Goal: Book appointment/travel/reservation

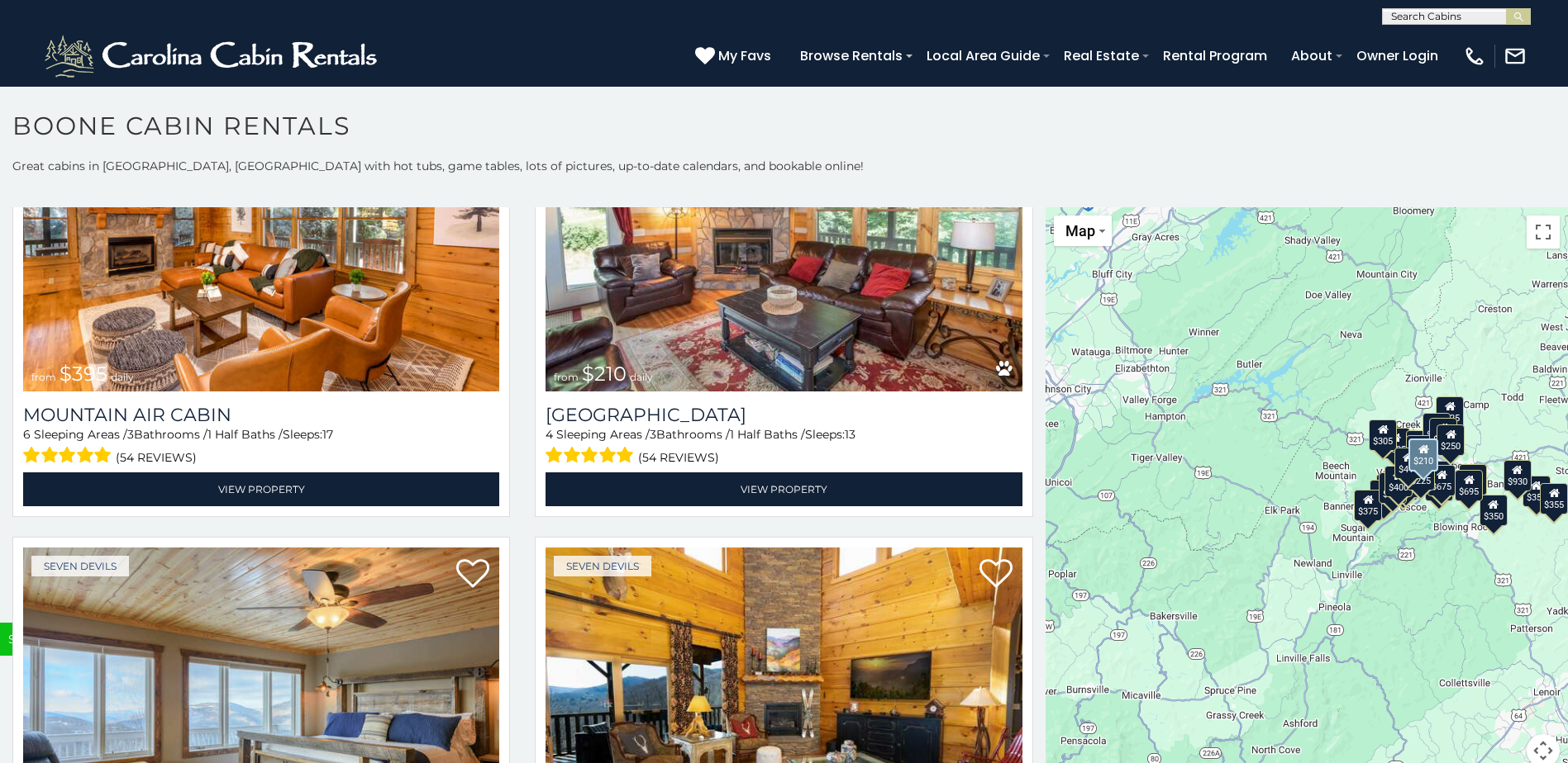
scroll to position [6533, 0]
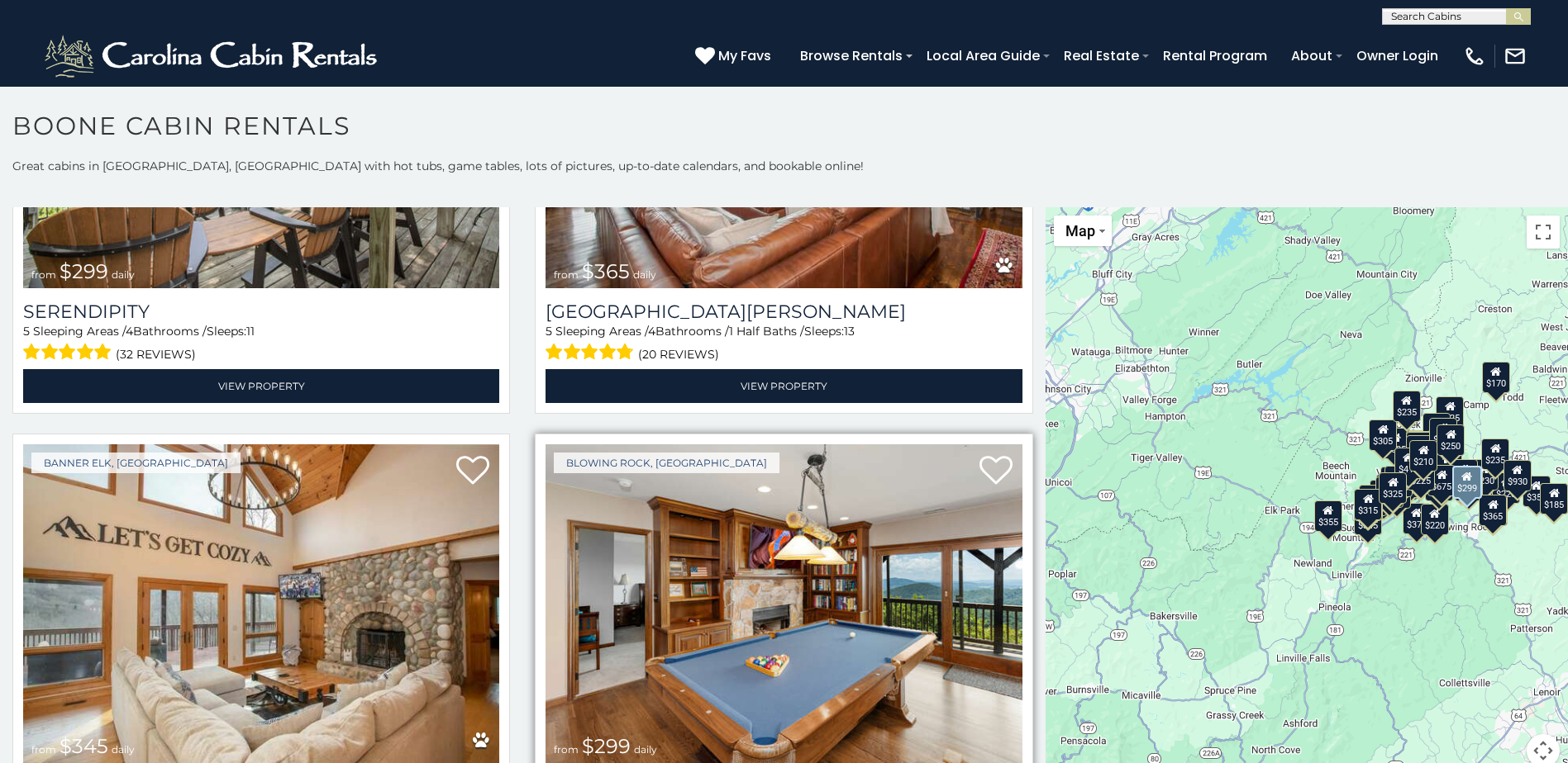
scroll to position [7441, 0]
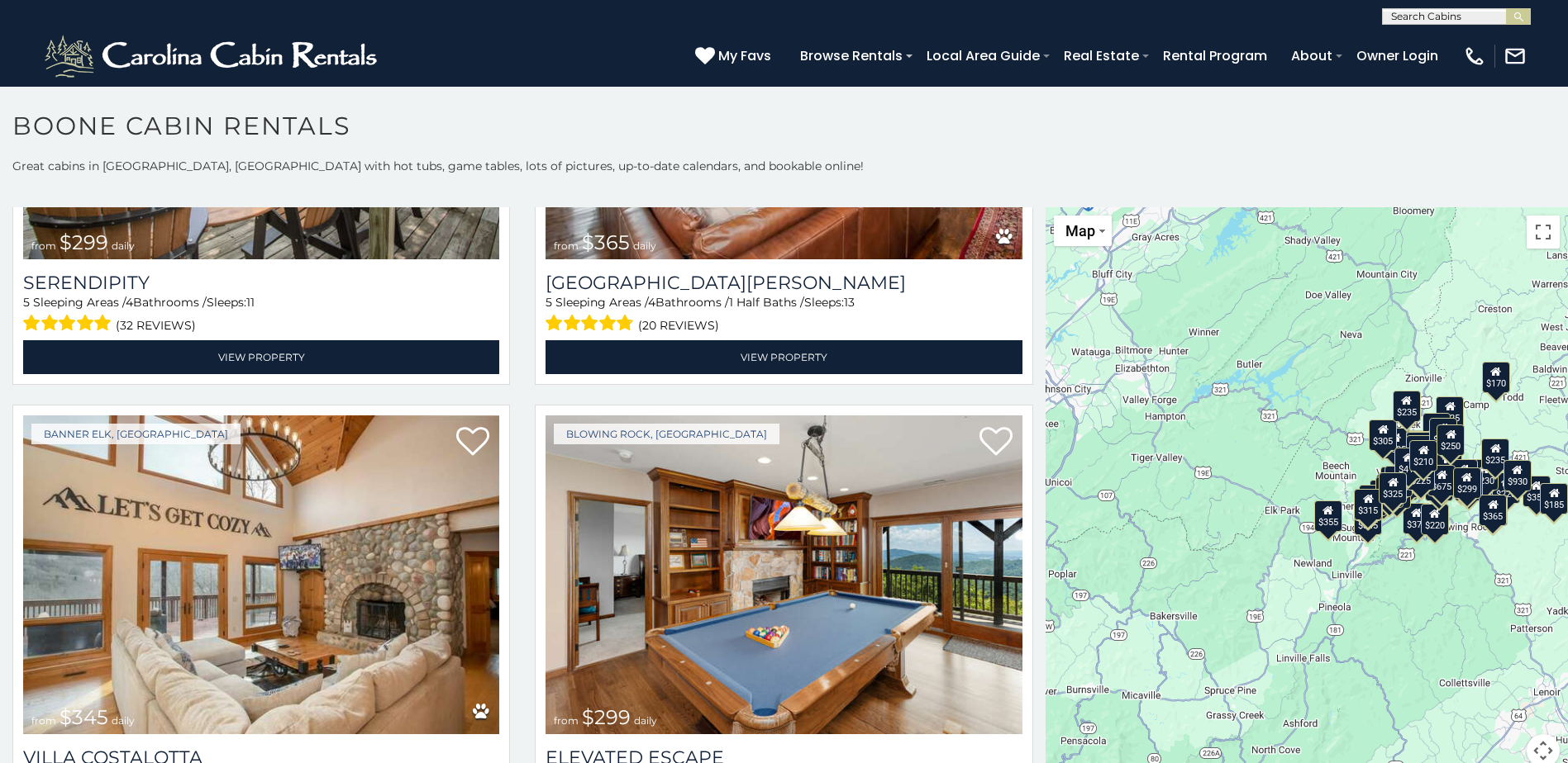
drag, startPoint x: 1444, startPoint y: 566, endPoint x: 1443, endPoint y: 557, distance: 9.1
click at [1444, 564] on div "$349 $480 $525 $315 $355 $675 $635 $930 $400 $451 $330 $400 $485 $460 $395 $255…" at bounding box center [1306, 498] width 522 height 580
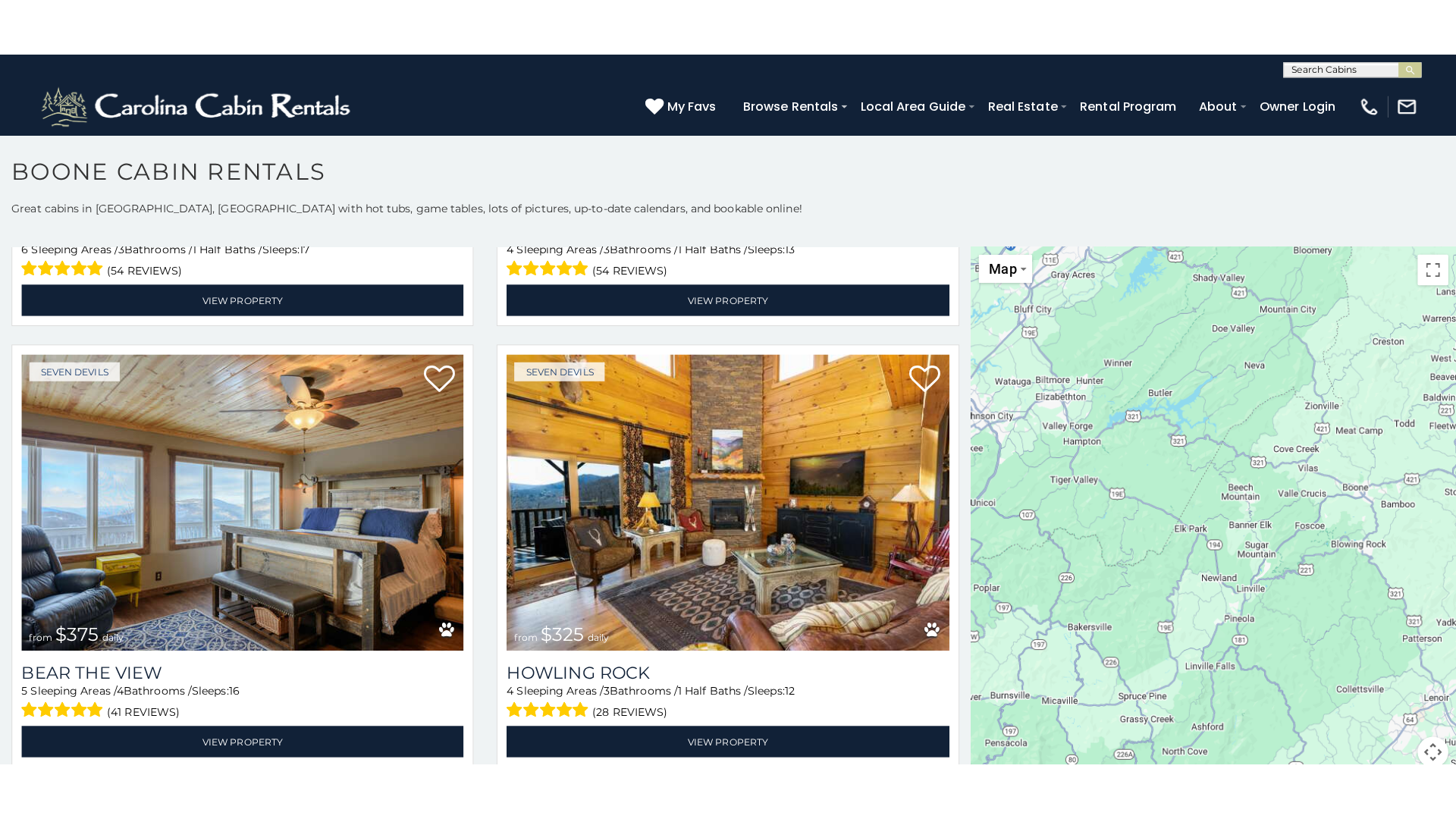
scroll to position [6000, 0]
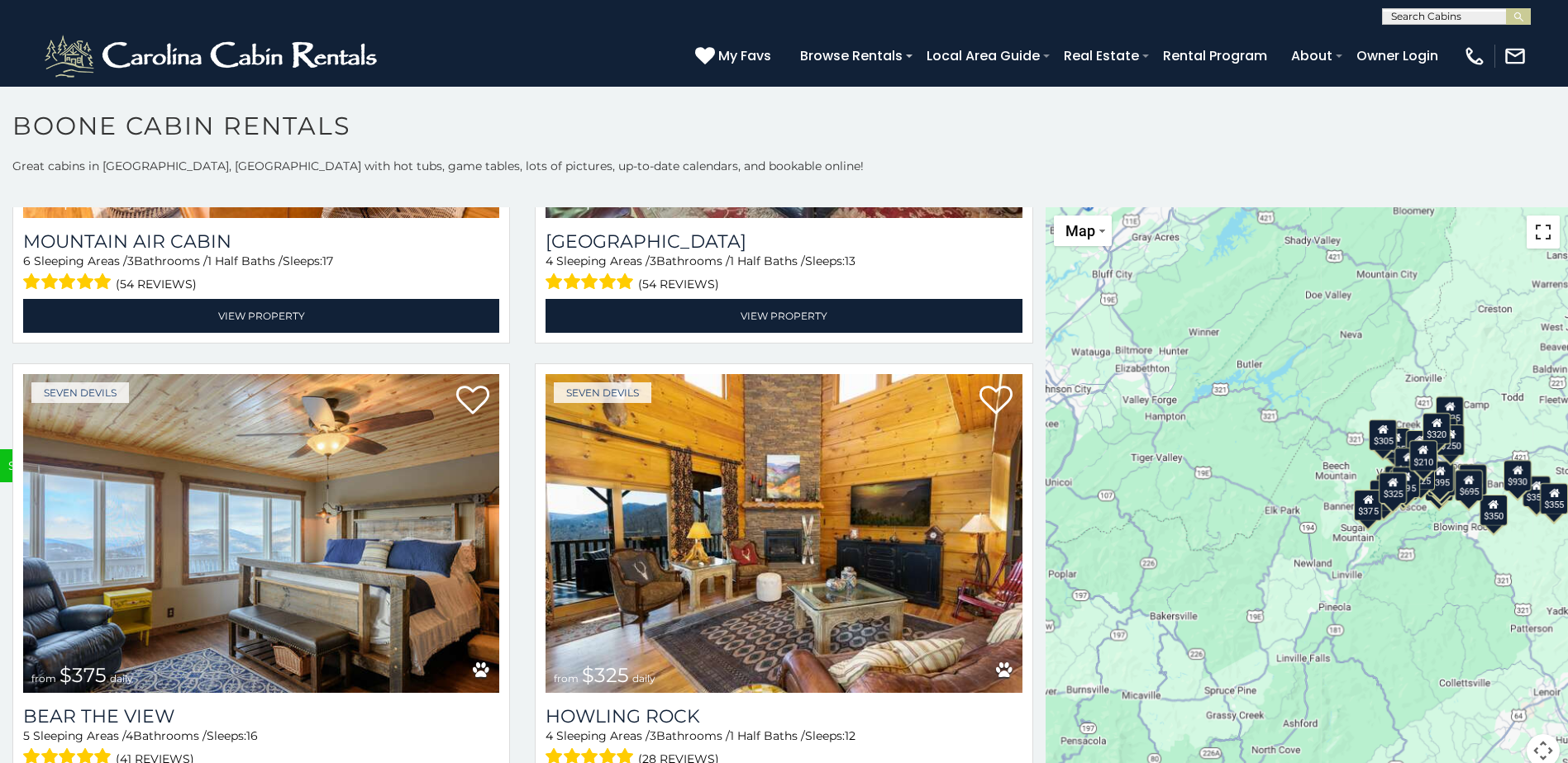
click at [1535, 228] on button "Toggle fullscreen view" at bounding box center [1542, 232] width 33 height 33
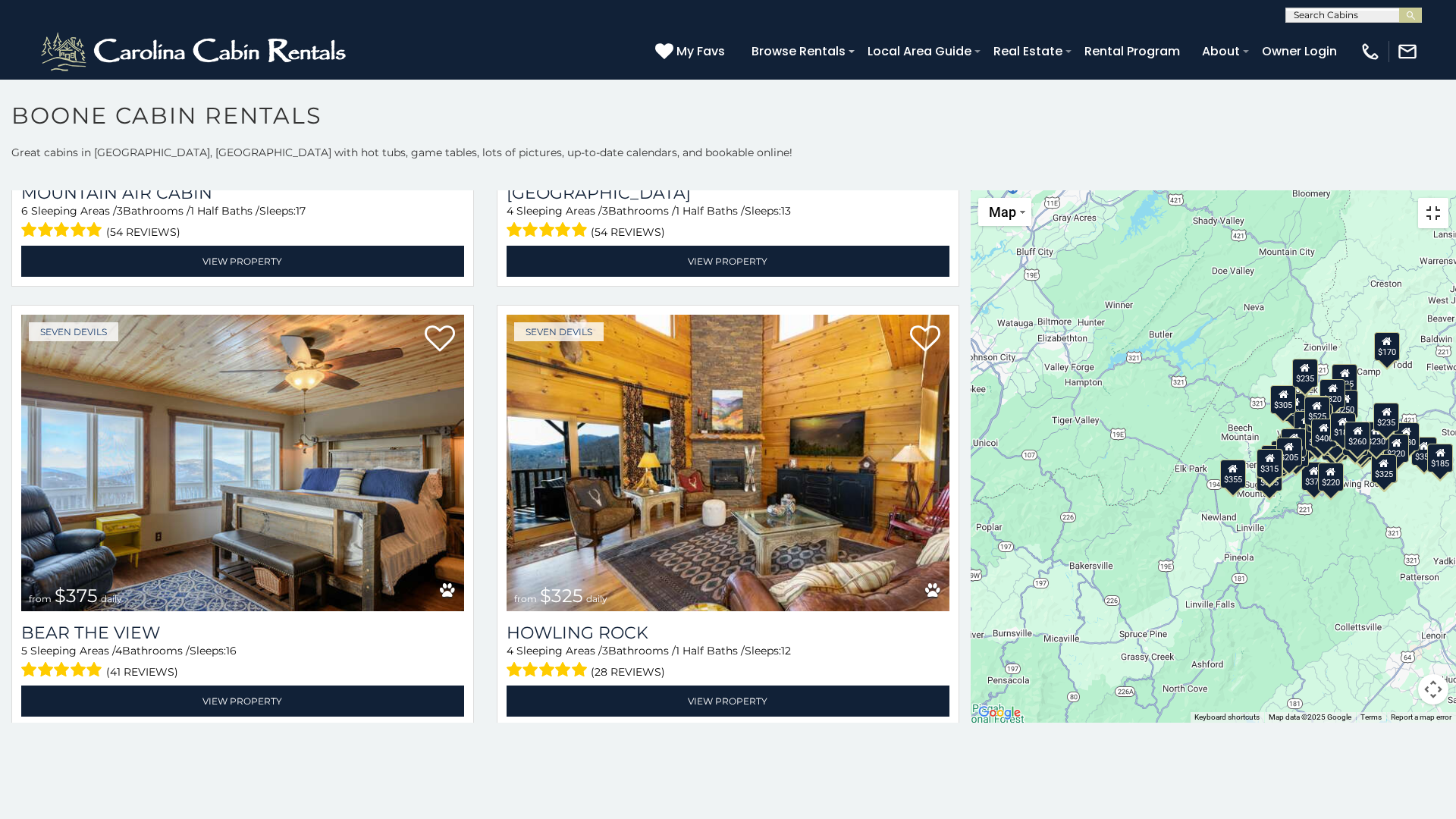
scroll to position [6834, 0]
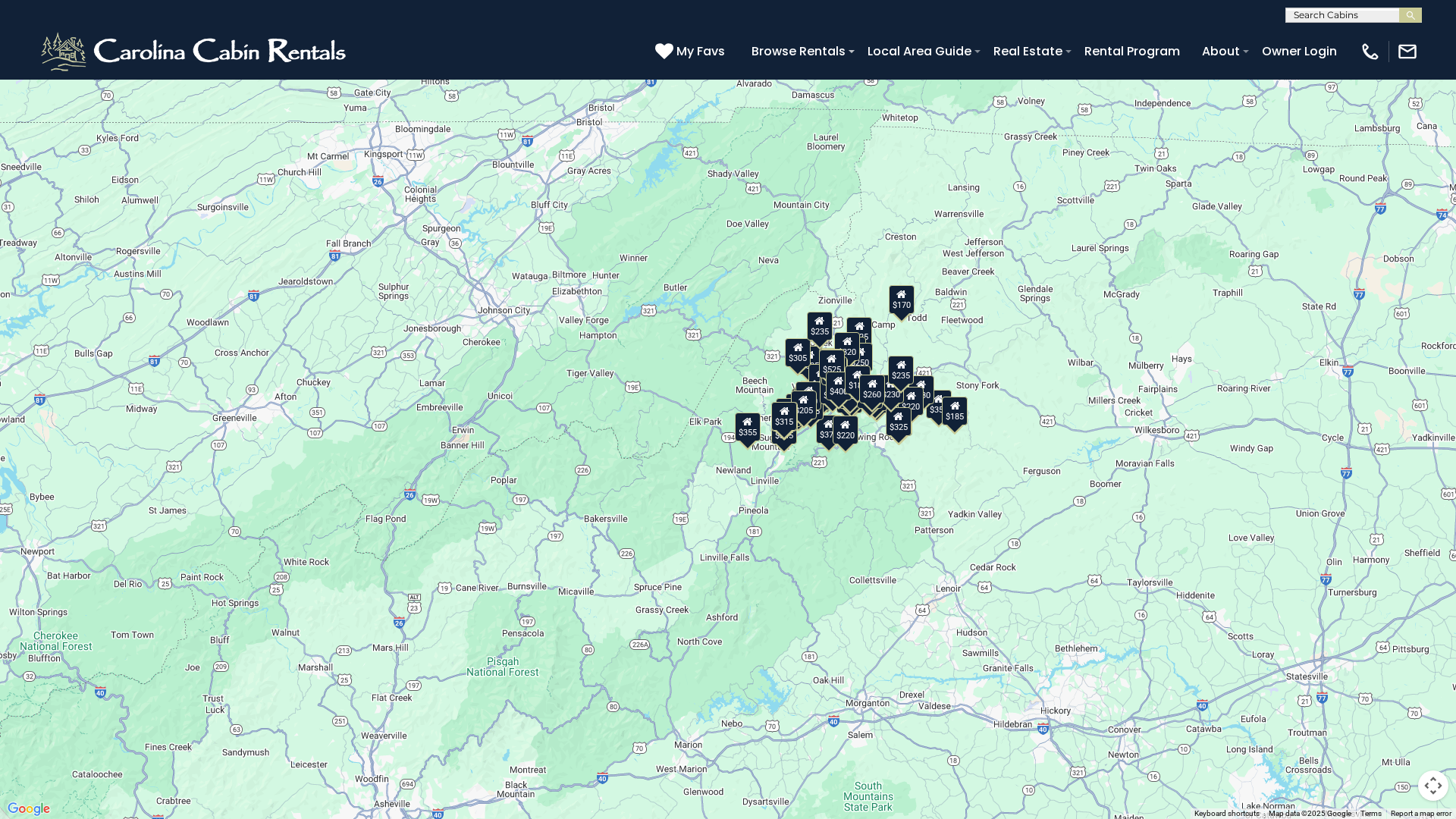
click at [725, 329] on div "$349 $480 $525 $315 $355 $675 $635 $930 $400 $451 $330 $400 $485 $460 $395 $255…" at bounding box center [728, 409] width 1456 height 819
click at [1430, 700] on button "Map camera controls" at bounding box center [1433, 786] width 30 height 30
drag, startPoint x: 1314, startPoint y: 754, endPoint x: 1195, endPoint y: 756, distance: 119.0
click at [1195, 700] on div "$349 $480 $525 $315 $355 $675 $635 $930 $400 $451 $330 $400 $485 $460 $395 $255…" at bounding box center [728, 409] width 1456 height 819
click at [1313, 700] on button "Move left" at bounding box center [1319, 748] width 30 height 30
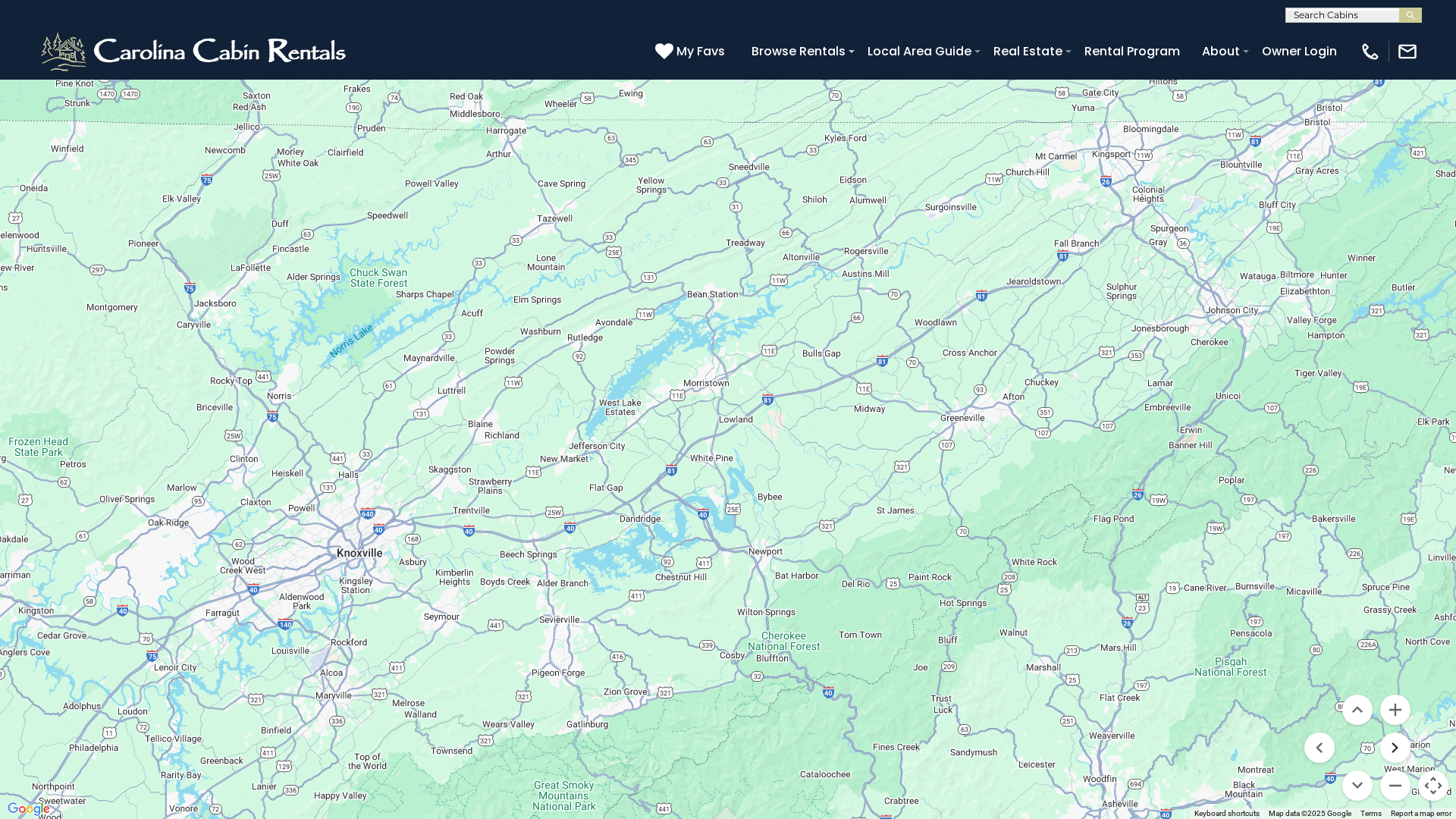
click at [1406, 700] on button "Move right" at bounding box center [1395, 748] width 30 height 30
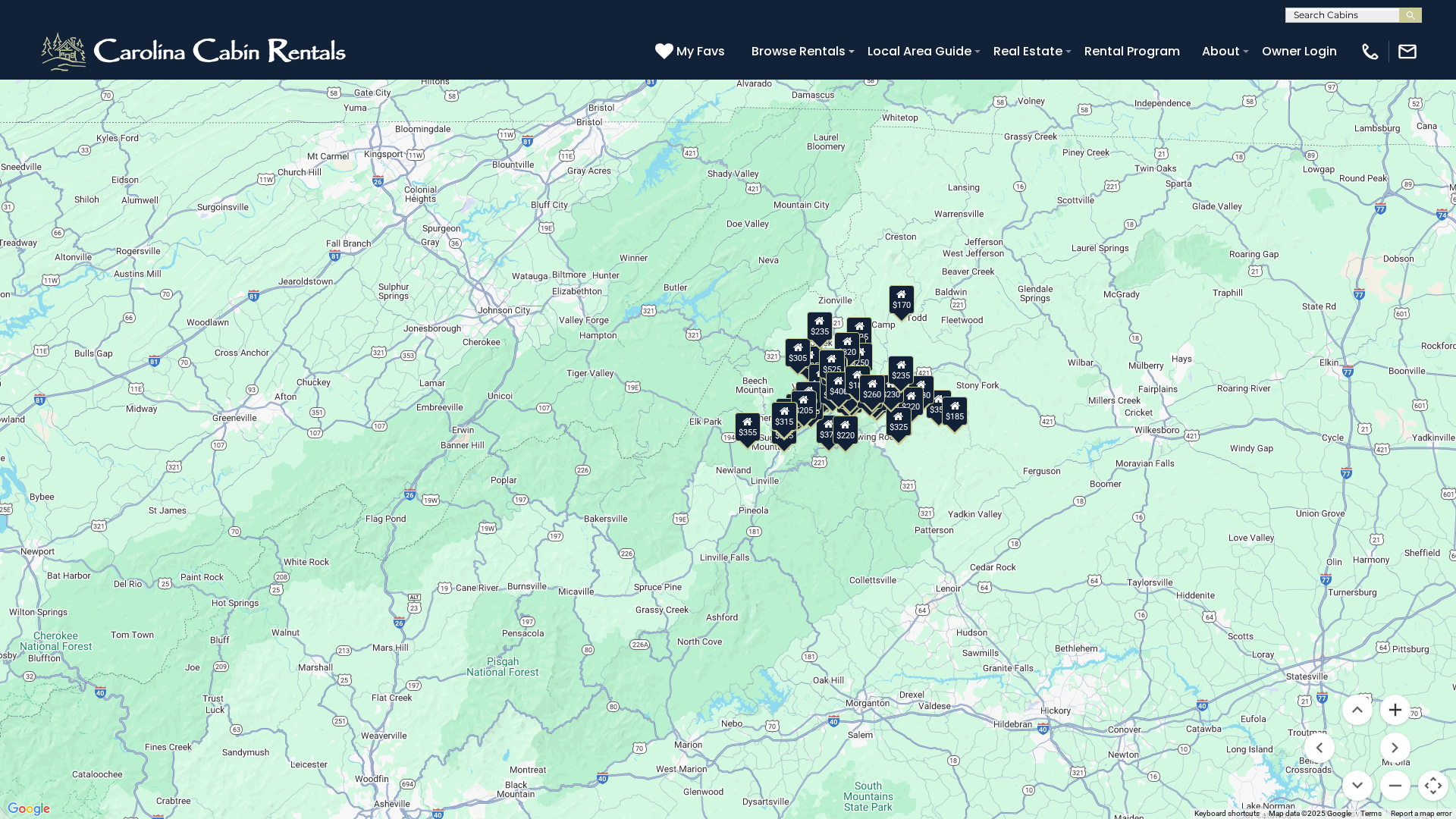
click at [1397, 700] on button "Zoom in" at bounding box center [1395, 709] width 30 height 30
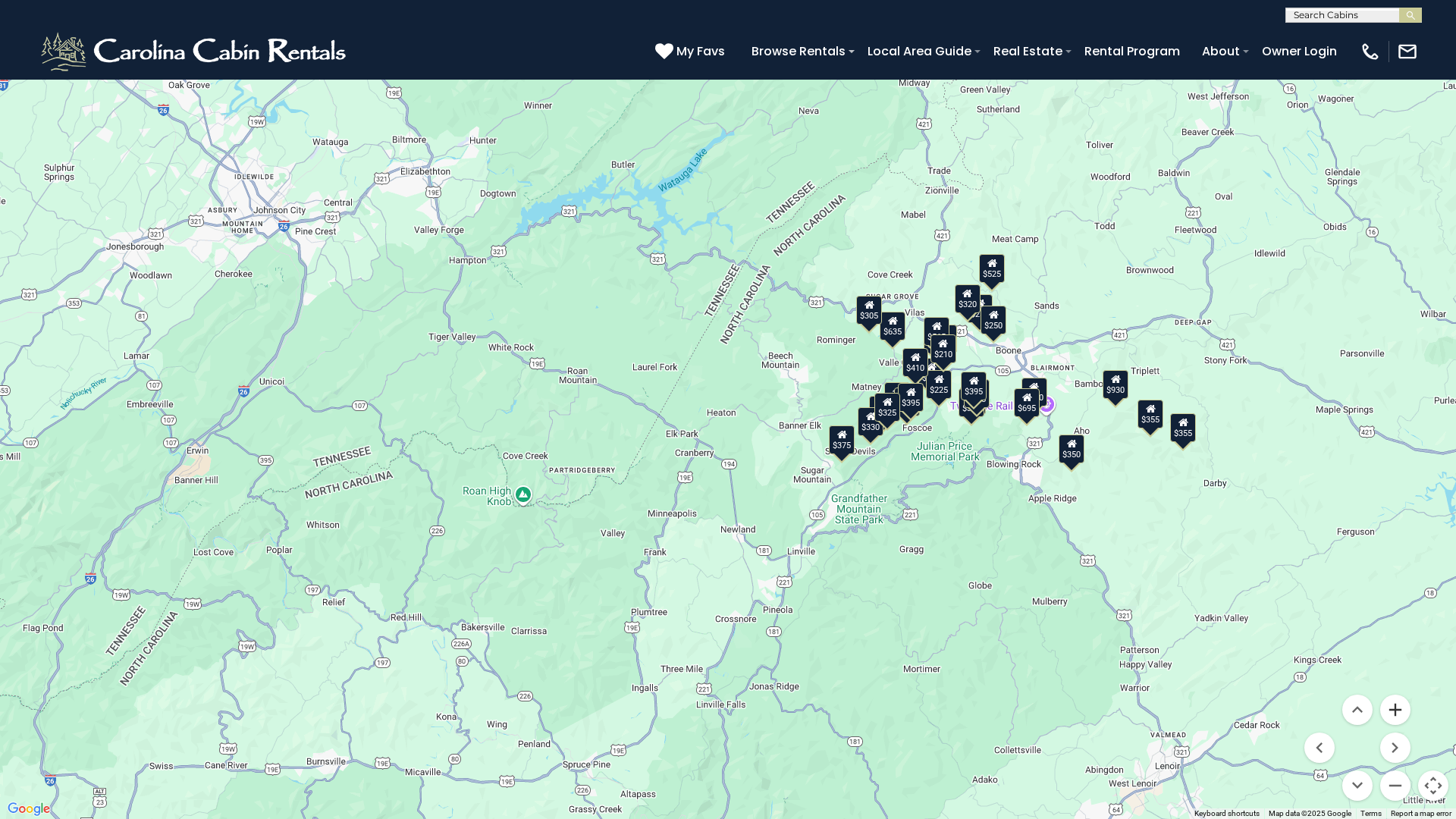
click at [1394, 700] on button "Zoom in" at bounding box center [1395, 709] width 30 height 30
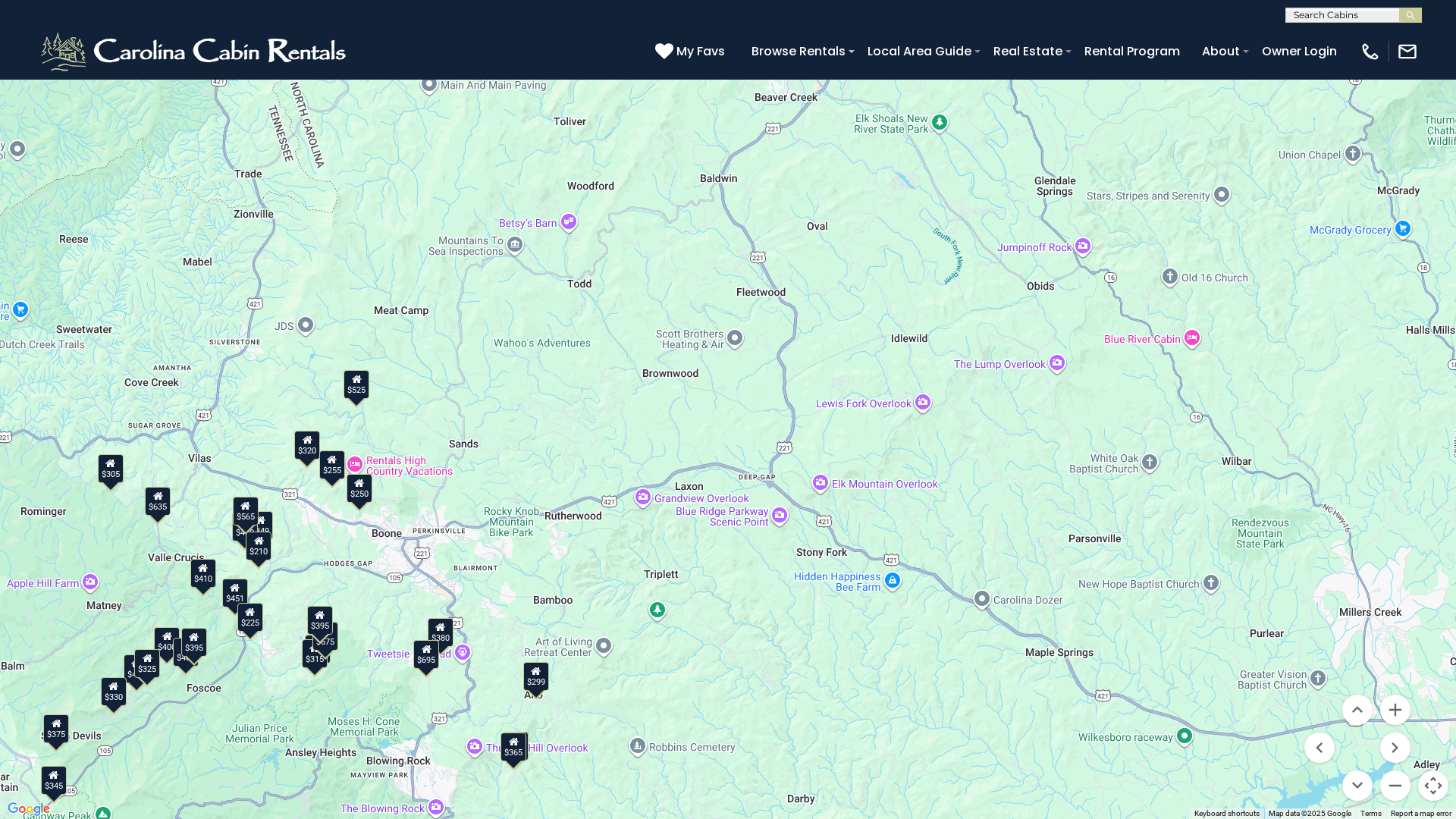
drag, startPoint x: 904, startPoint y: 393, endPoint x: 0, endPoint y: 635, distance: 935.8
click at [0, 635] on div "$349 $480 $525 $315 $675 $635 $400 $451 $330 $400 $485 $460 $395 $255 $565 $225…" at bounding box center [728, 409] width 1456 height 819
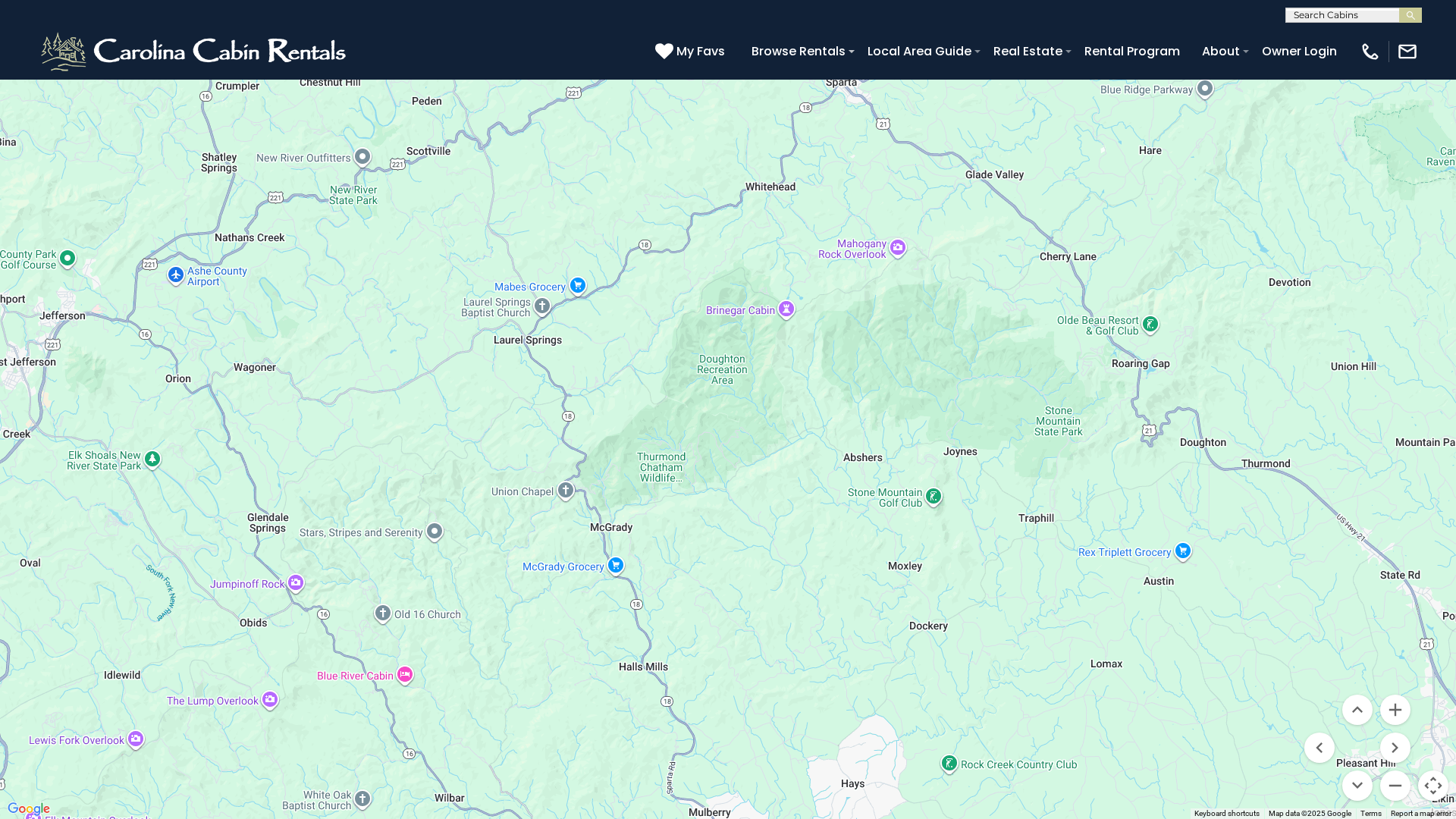
drag, startPoint x: 1057, startPoint y: 480, endPoint x: 266, endPoint y: 810, distance: 857.1
click at [268, 700] on div "$349 $480 $525 $315 $355 $675 $635 $930 $400 $451 $330 $400 $485 $460 $395 $255…" at bounding box center [728, 409] width 1456 height 819
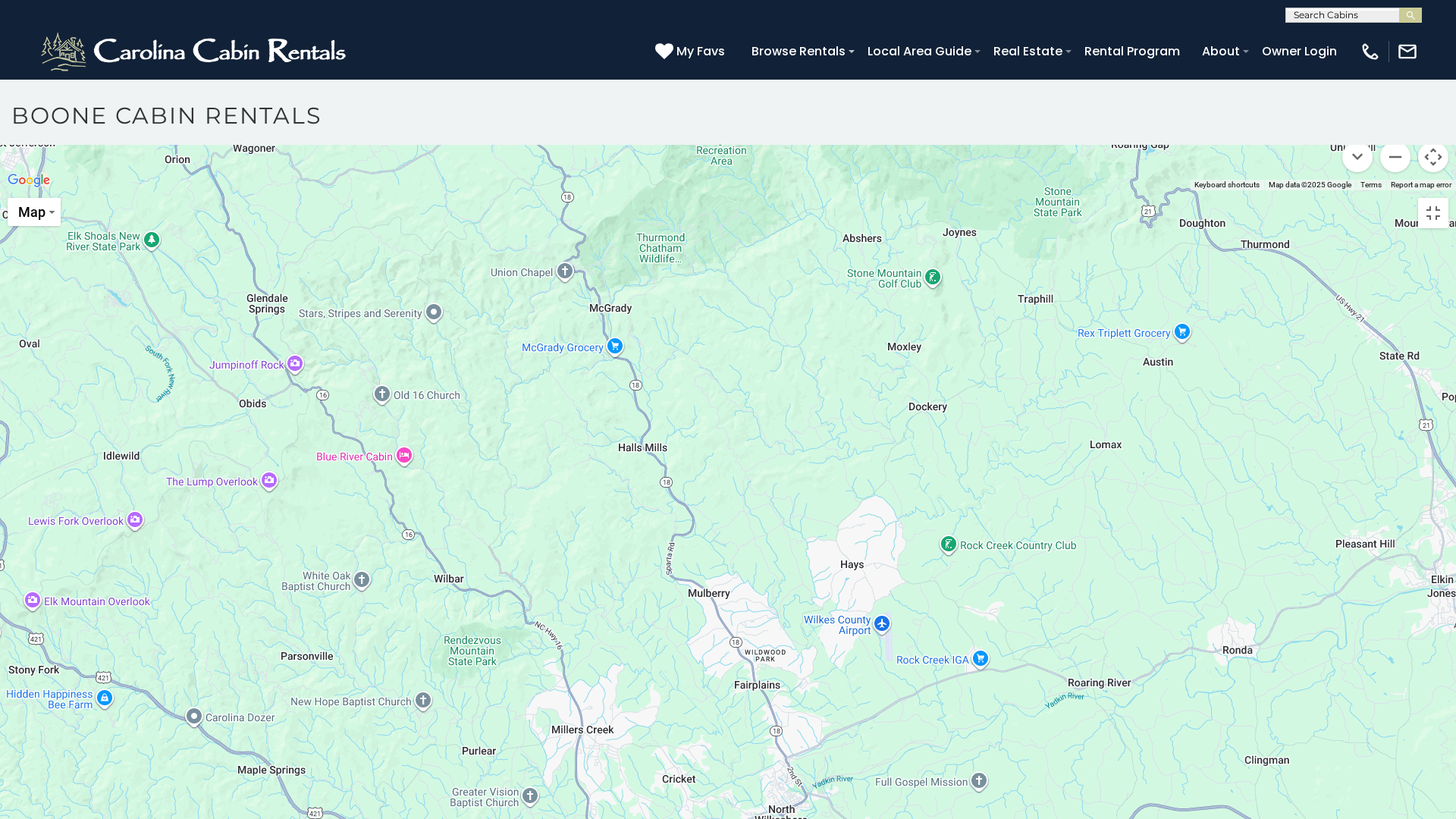
scroll to position [379, 0]
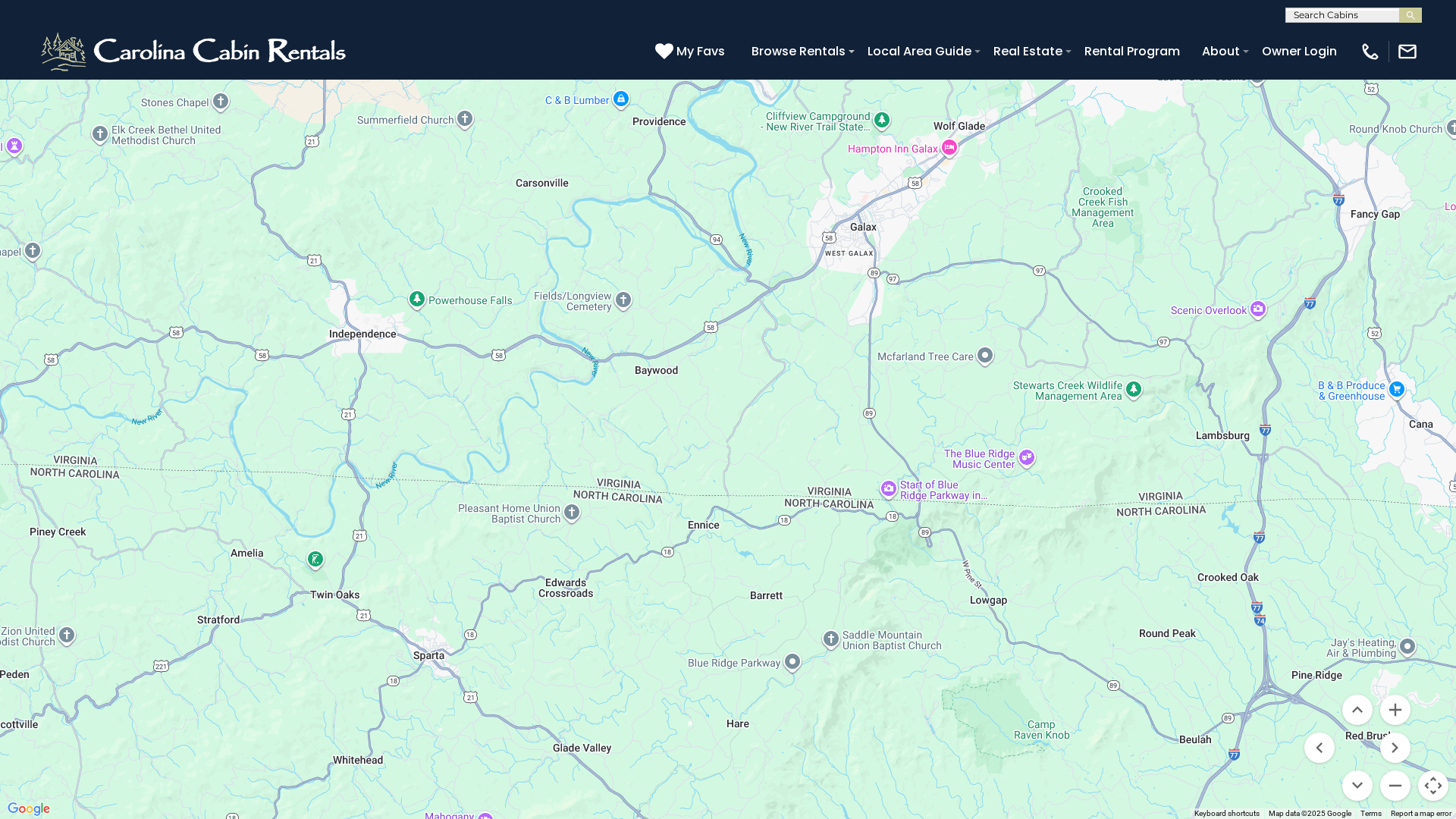
drag, startPoint x: 768, startPoint y: 239, endPoint x: 357, endPoint y: 818, distance: 710.0
click at [357, 700] on div "$180 $179 $170" at bounding box center [728, 409] width 1456 height 819
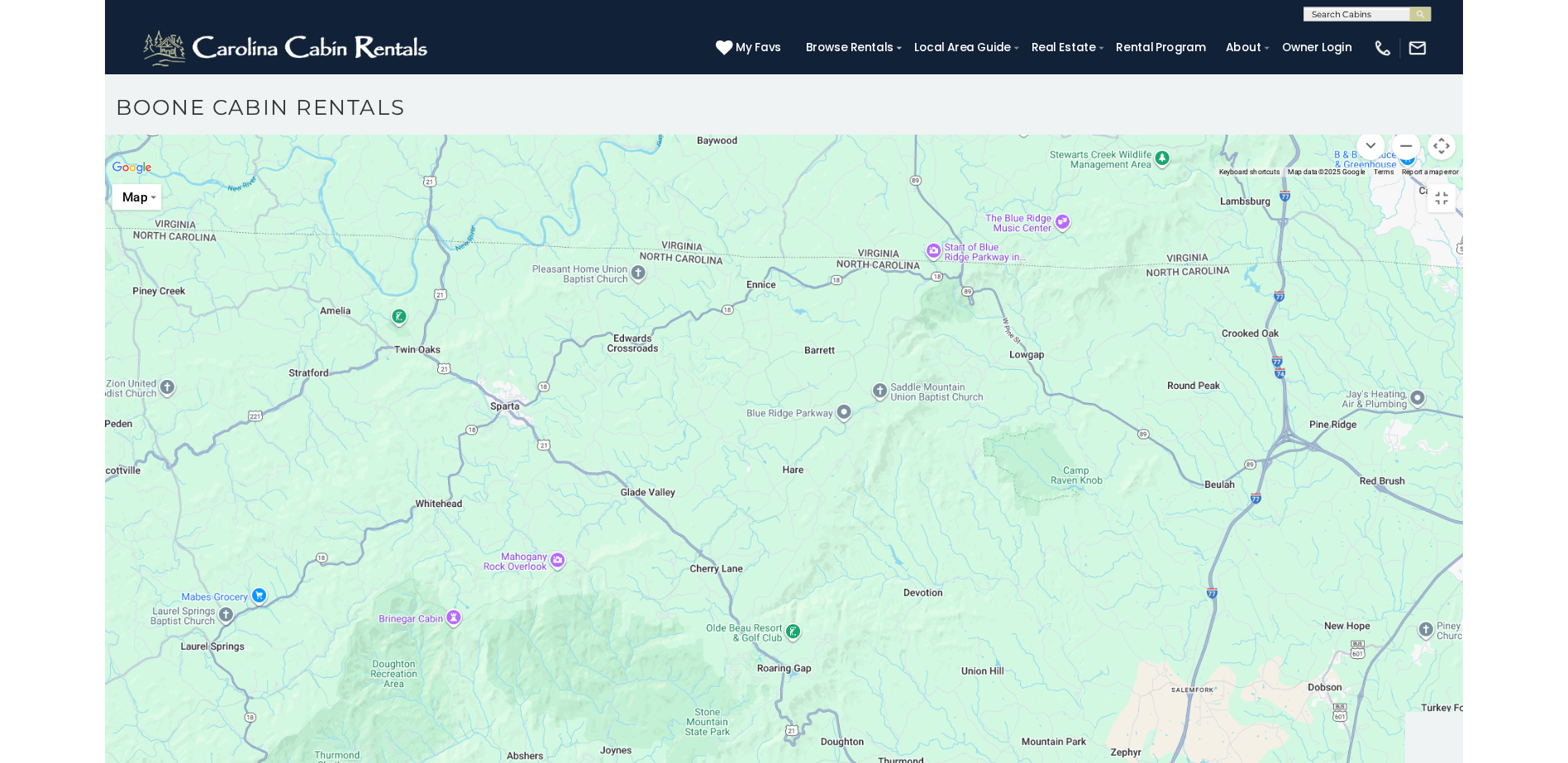
scroll to position [0, 0]
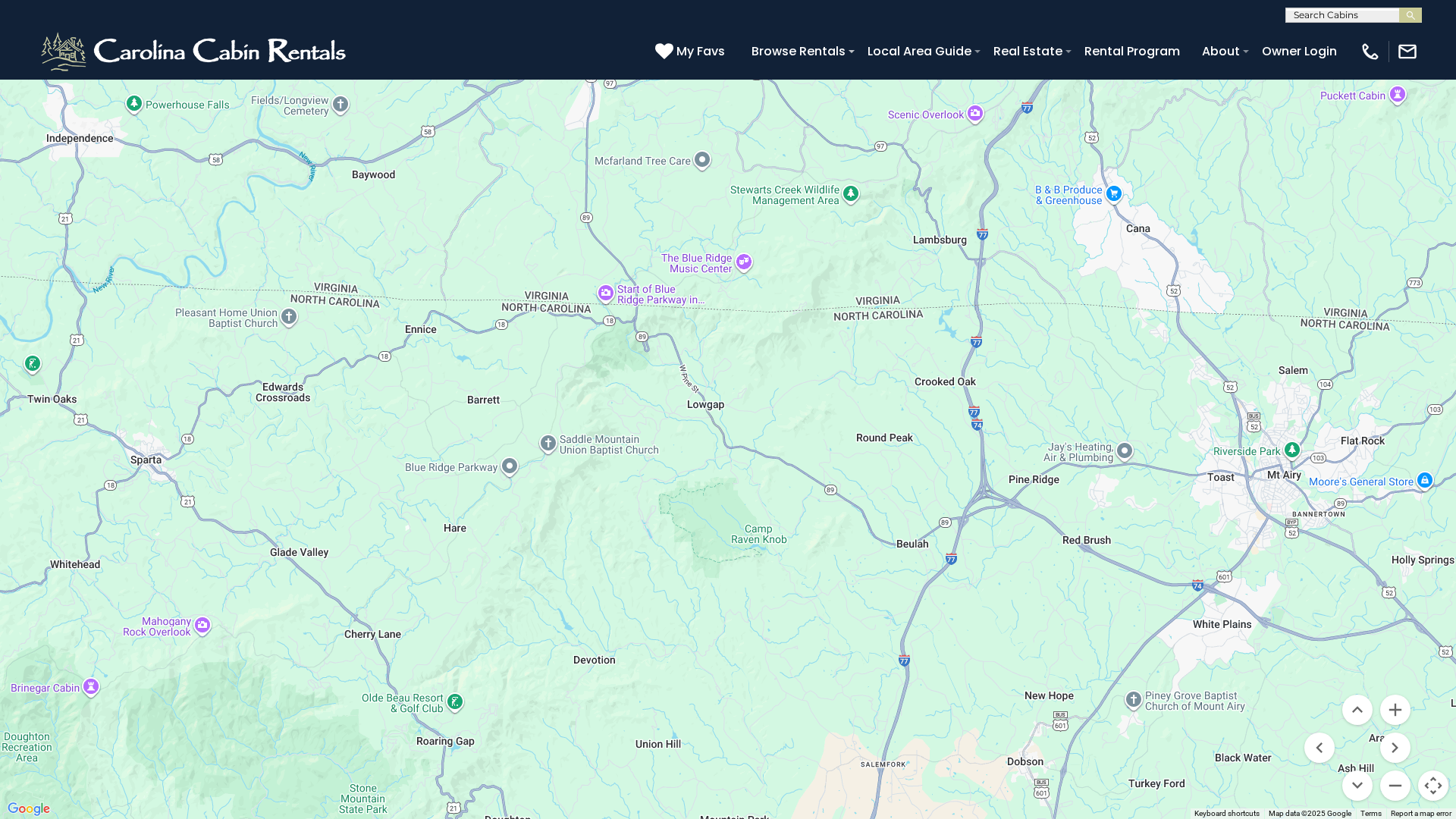
drag, startPoint x: 1153, startPoint y: 459, endPoint x: 868, endPoint y: 264, distance: 345.3
click at [868, 264] on div at bounding box center [728, 409] width 1456 height 819
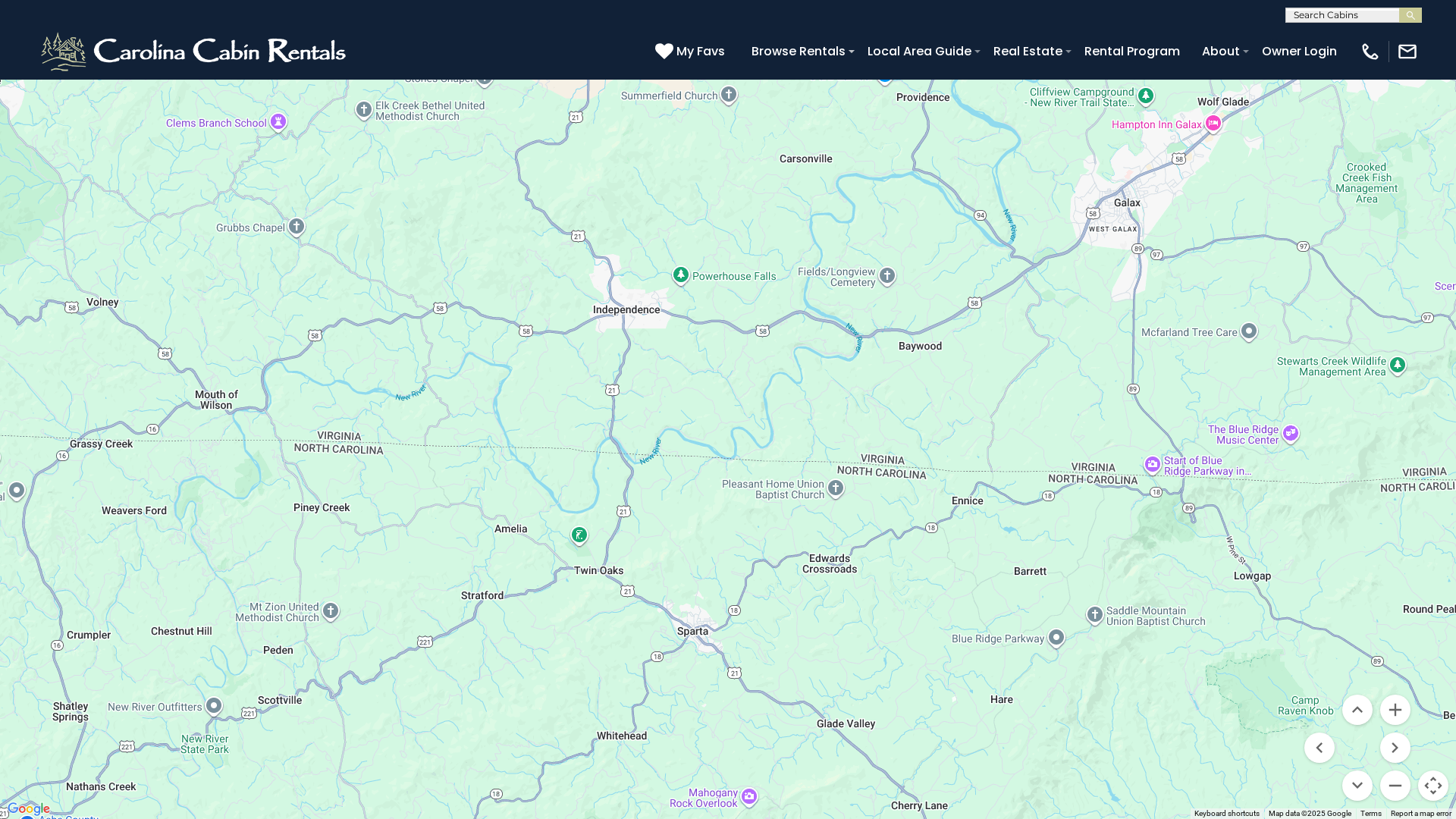
drag, startPoint x: 893, startPoint y: 410, endPoint x: 1454, endPoint y: 582, distance: 586.8
click at [1438, 585] on div at bounding box center [728, 409] width 1456 height 819
click at [703, 700] on div at bounding box center [728, 409] width 1456 height 819
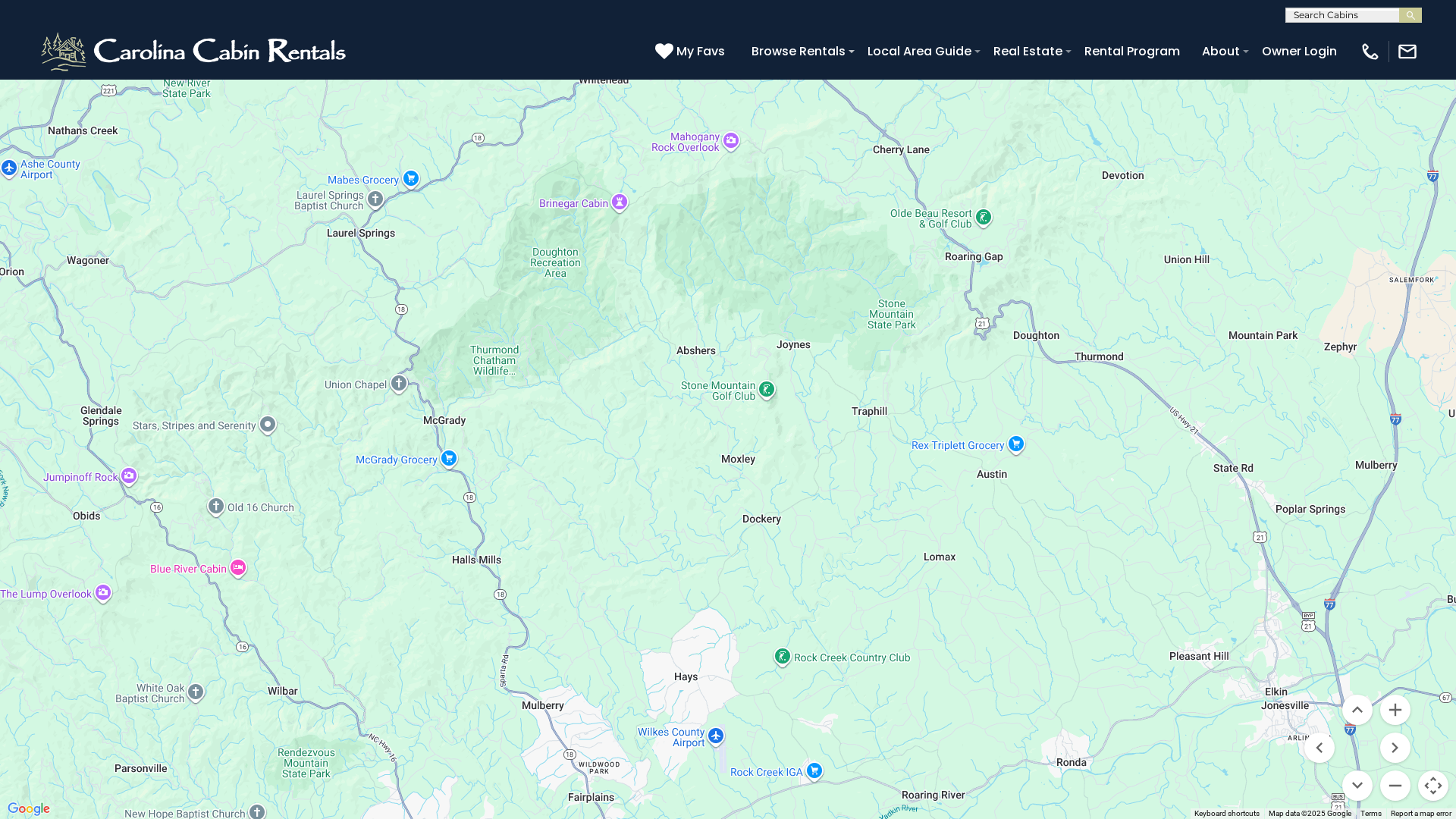
drag, startPoint x: 703, startPoint y: 716, endPoint x: 686, endPoint y: 60, distance: 656.2
click at [686, 60] on div at bounding box center [728, 409] width 1456 height 819
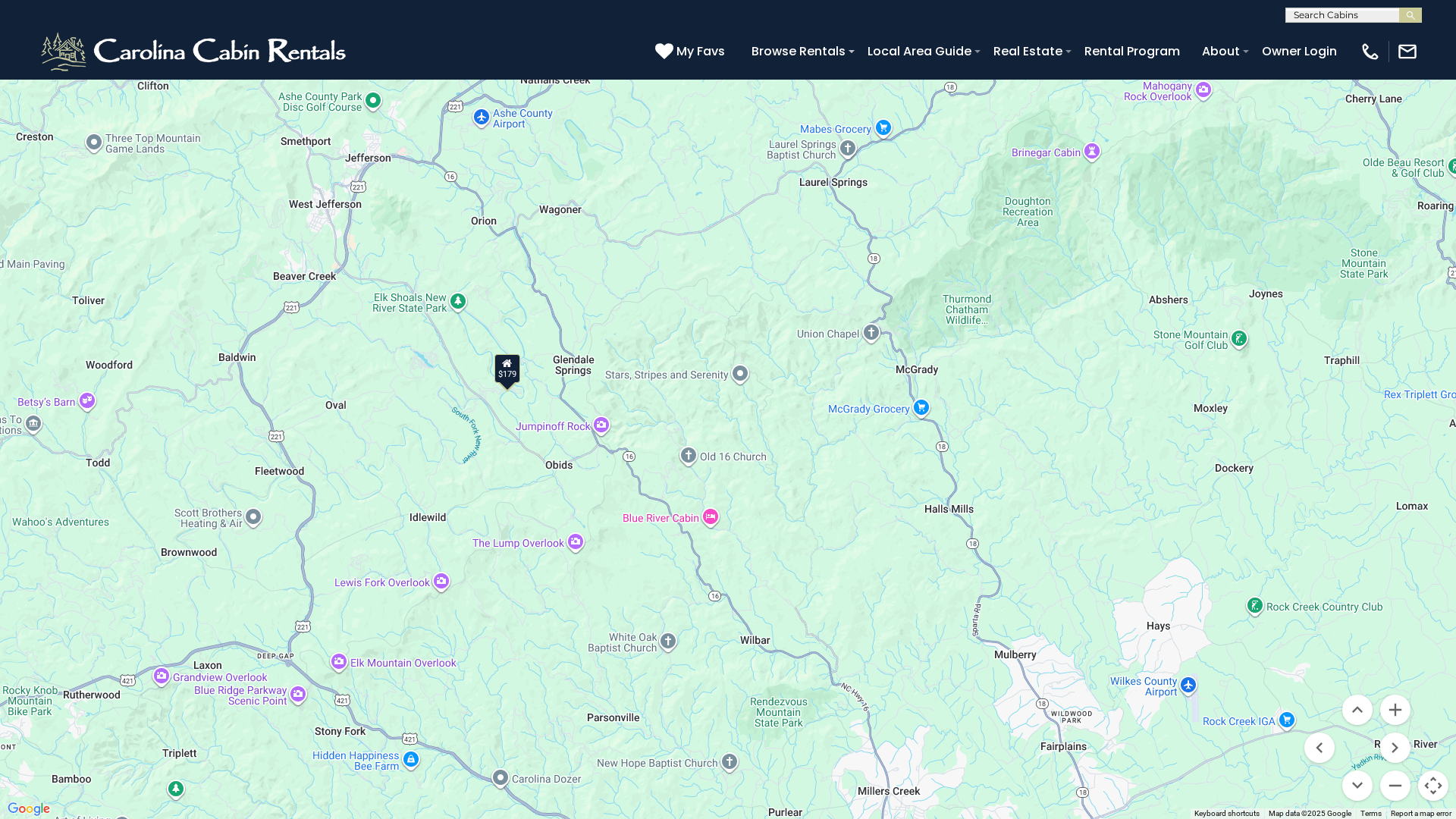
drag, startPoint x: 601, startPoint y: 336, endPoint x: 1076, endPoint y: 285, distance: 477.7
click at [1076, 285] on div "$179" at bounding box center [728, 409] width 1456 height 819
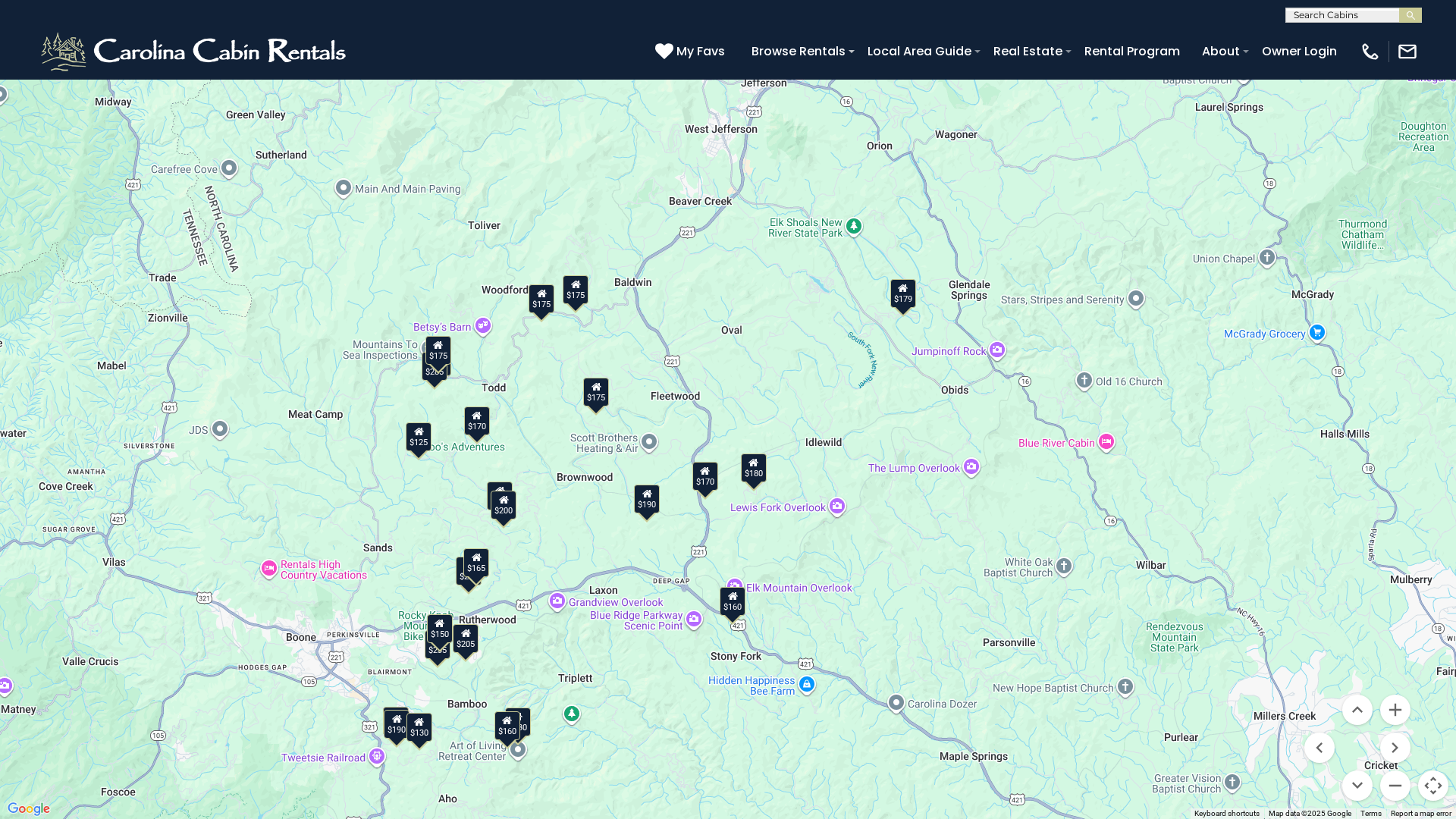
drag, startPoint x: 384, startPoint y: 363, endPoint x: 781, endPoint y: 288, distance: 404.0
click at [781, 288] on div "$930 $170 $230 $235 $235 $200 $125 $205 $175 $200 $175 $190 $285 $180 $160 $150…" at bounding box center [728, 409] width 1456 height 819
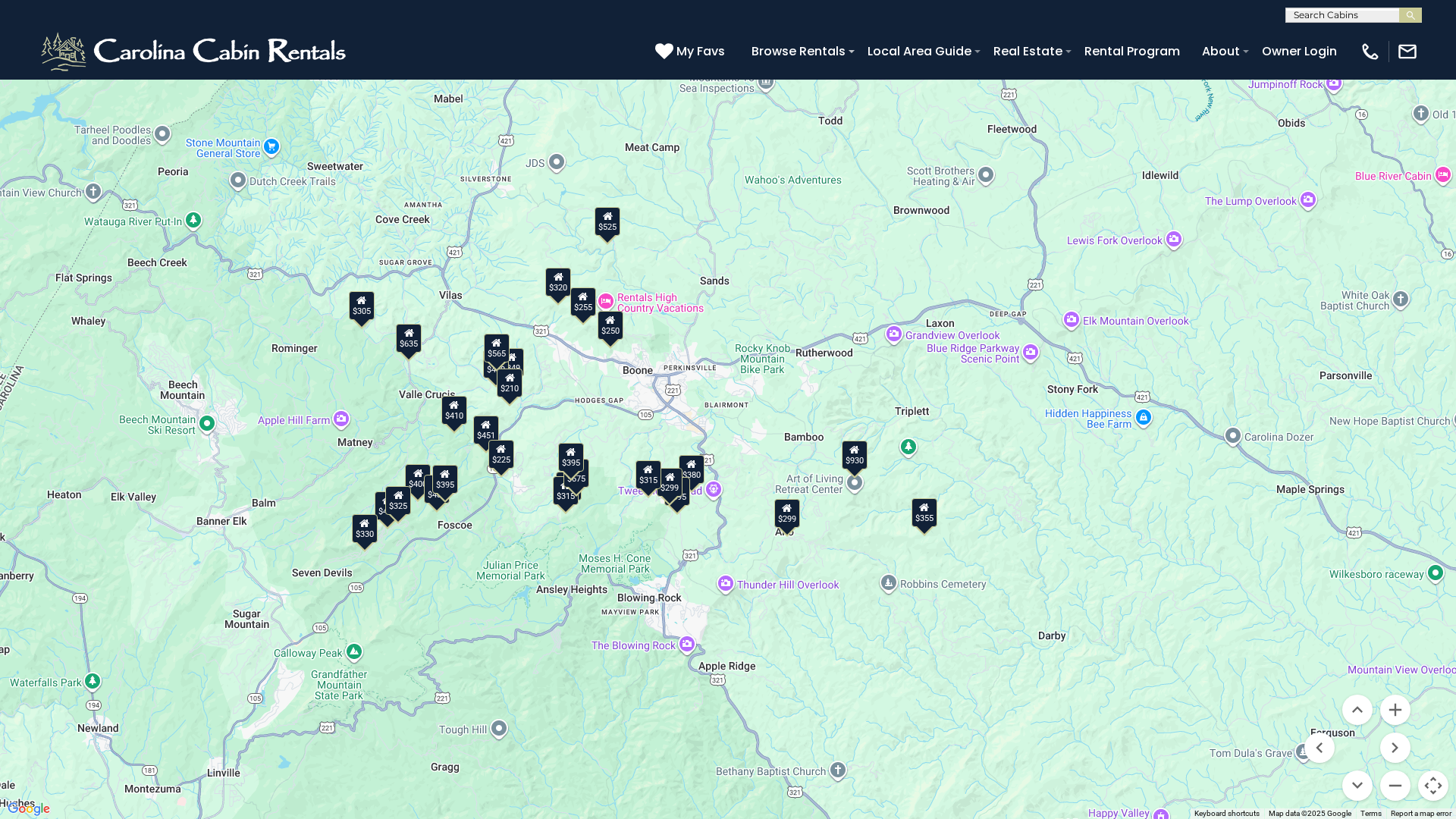
drag, startPoint x: 546, startPoint y: 519, endPoint x: 883, endPoint y: 249, distance: 431.8
click at [883, 249] on div "$349 $480 $525 $315 $355 $675 $635 $930 $400 $451 $330 $400 $485 $460 $395 $255…" at bounding box center [728, 409] width 1456 height 819
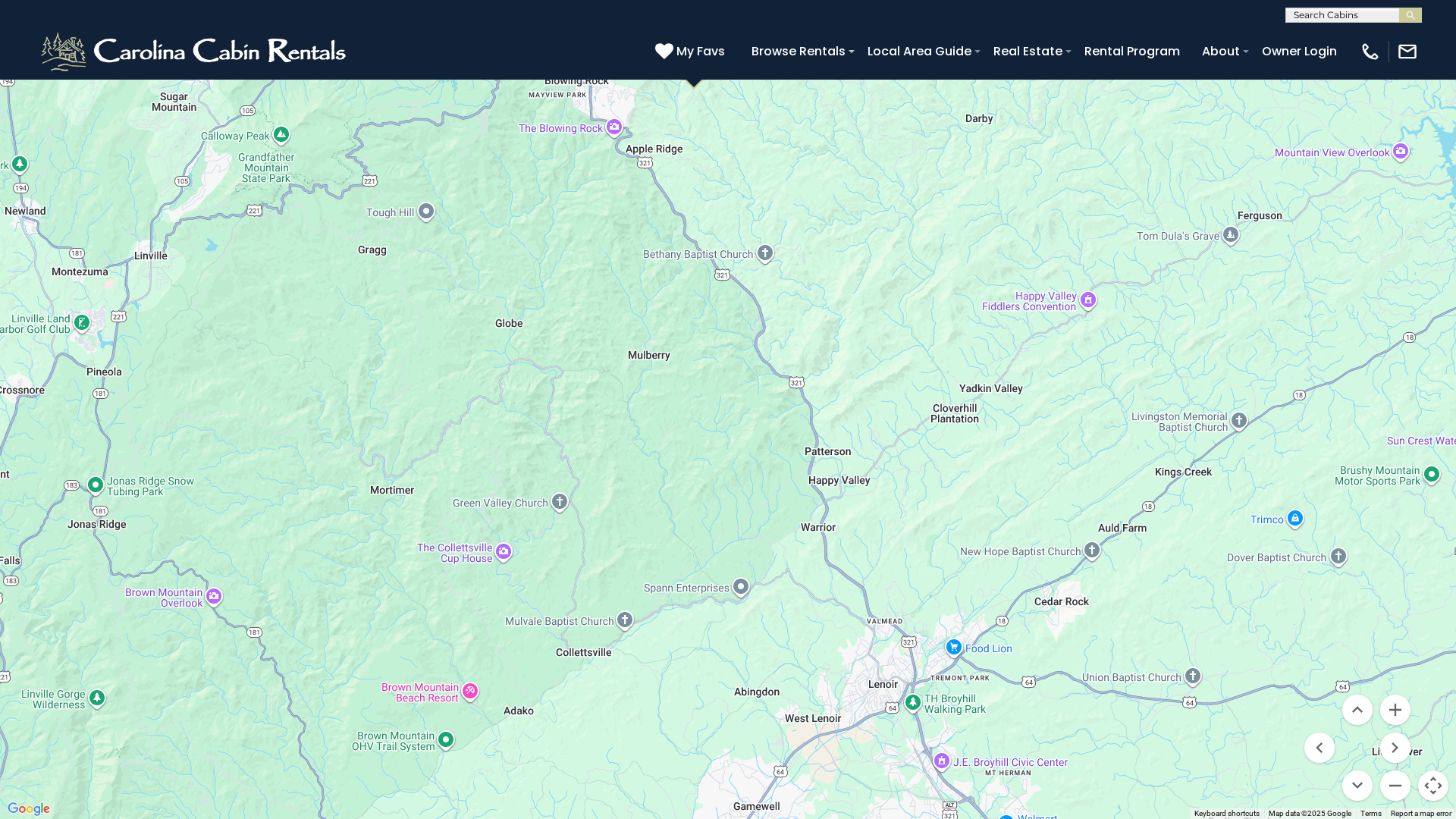
drag, startPoint x: 832, startPoint y: 680, endPoint x: 764, endPoint y: 215, distance: 469.9
click at [764, 215] on div "$349 $480 $525 $315 $355 $675 $635 $930 $400 $451 $330 $400 $485 $460 $395 $255…" at bounding box center [728, 409] width 1456 height 819
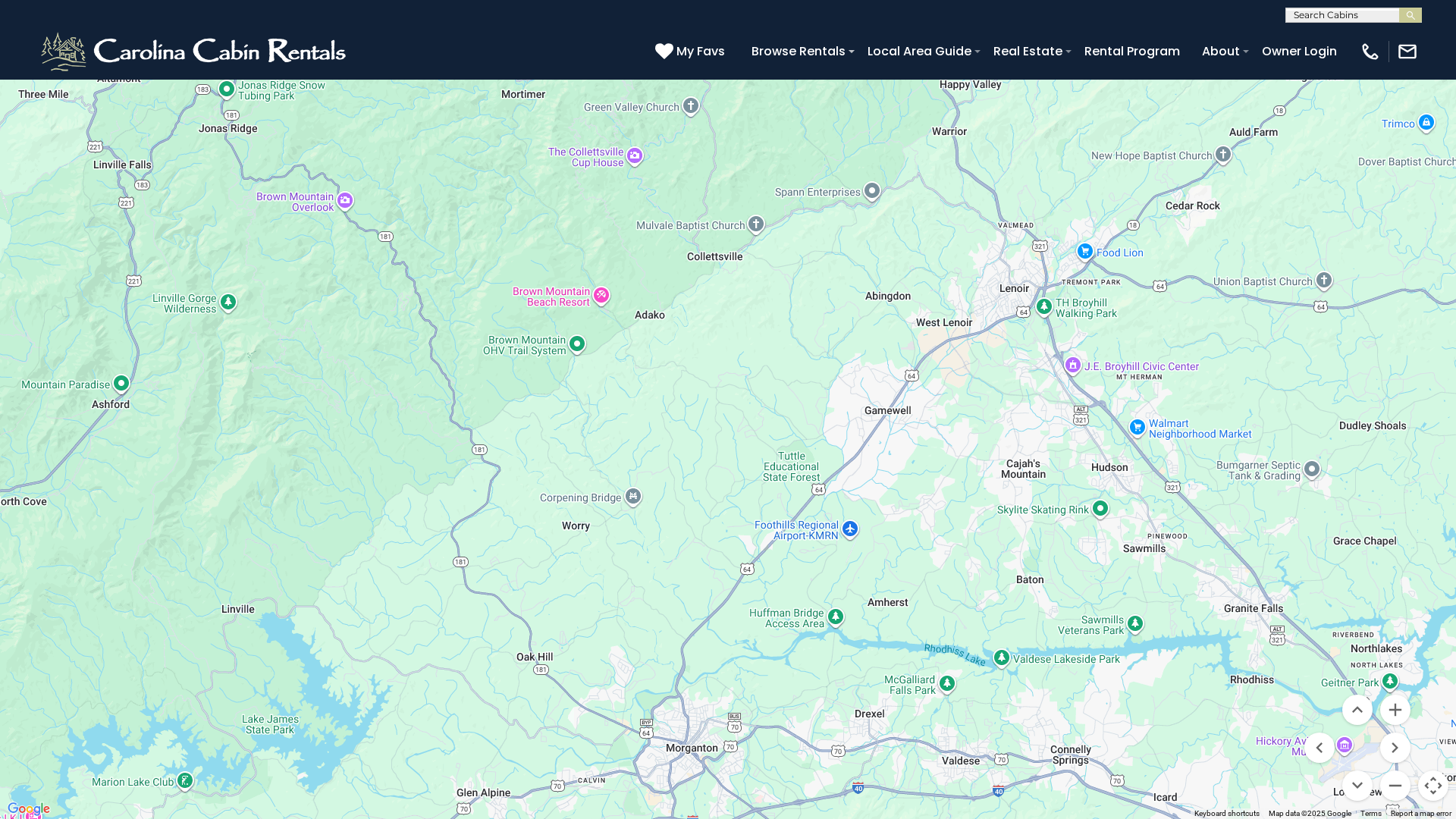
drag, startPoint x: 536, startPoint y: 727, endPoint x: 642, endPoint y: 288, distance: 451.6
click at [642, 289] on div "$355 $400 $330 $350 $355 $375 $299 $365 $345 $185 $355 $226 $375 $275 $305 $205…" at bounding box center [728, 409] width 1456 height 819
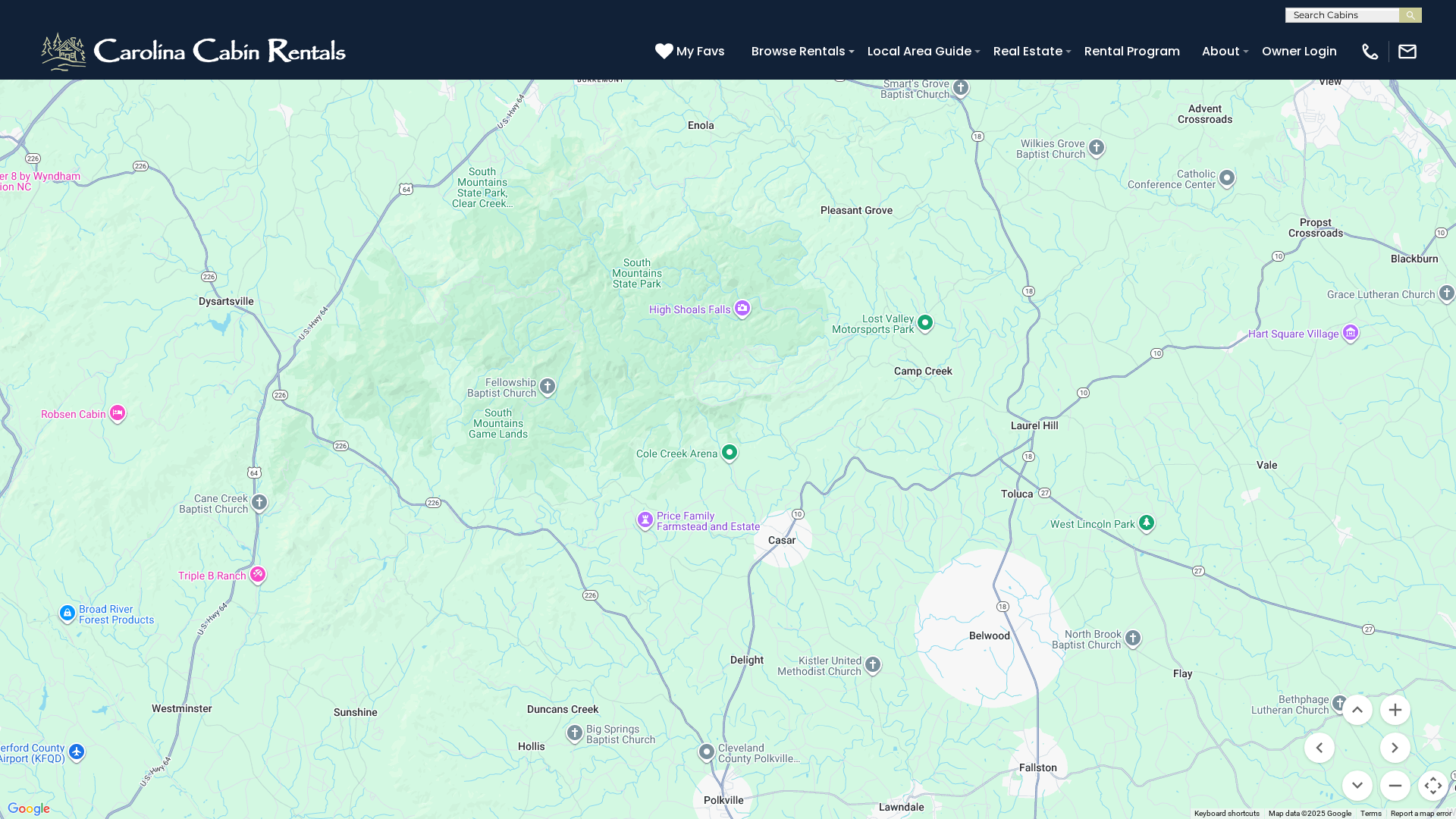
drag, startPoint x: 530, startPoint y: 773, endPoint x: 493, endPoint y: 0, distance: 773.9
click at [493, 0] on div at bounding box center [728, 409] width 1456 height 819
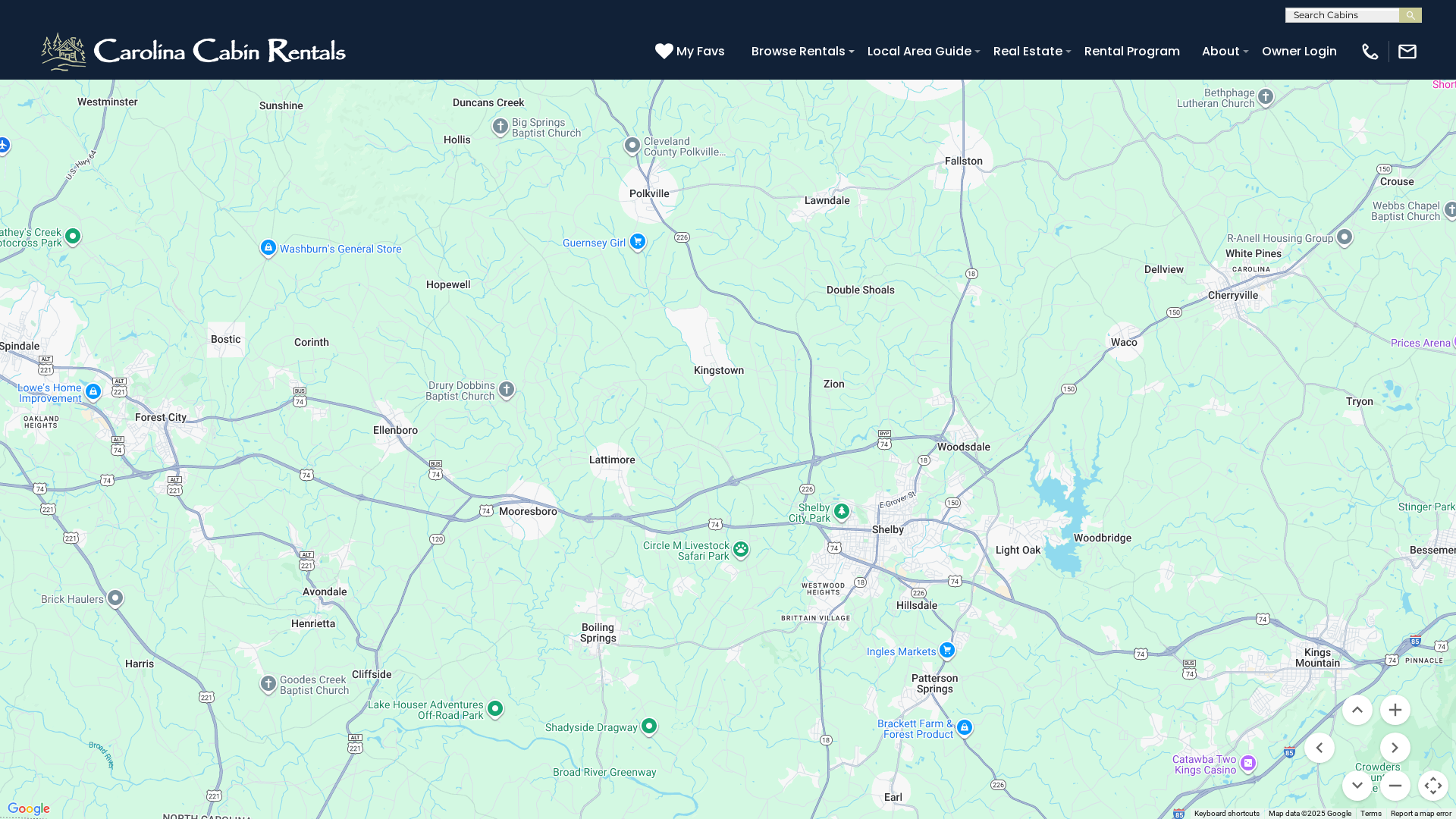
drag, startPoint x: 871, startPoint y: 732, endPoint x: 797, endPoint y: 122, distance: 614.5
click at [797, 122] on div at bounding box center [728, 409] width 1456 height 819
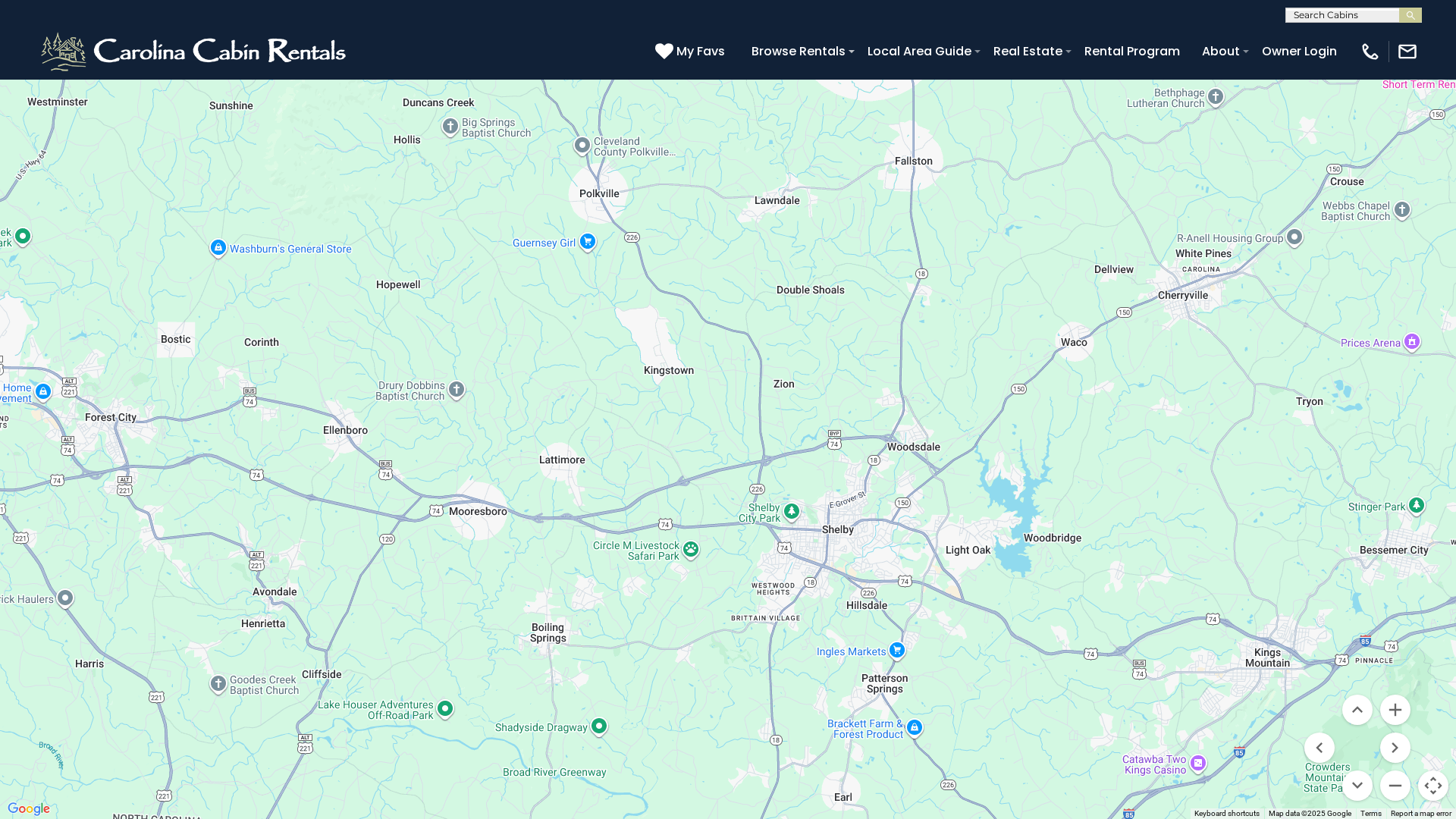
click at [1428, 24] on button "Toggle fullscreen view" at bounding box center [1433, 23] width 30 height 30
